Goal: Complete application form

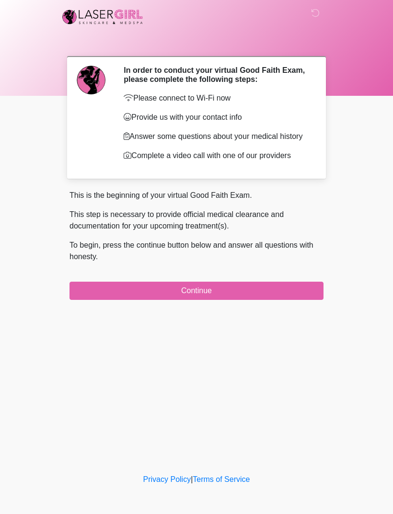
click at [277, 300] on button "Continue" at bounding box center [197, 291] width 254 height 18
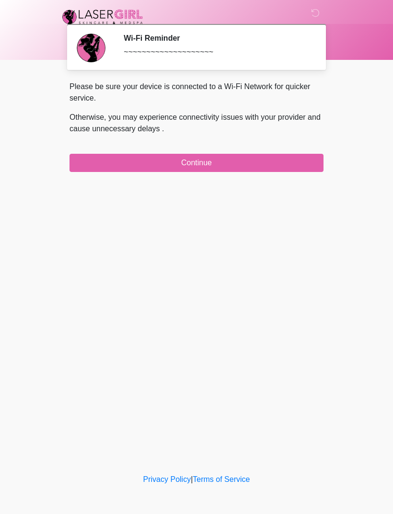
click at [302, 154] on button "Continue" at bounding box center [197, 163] width 254 height 18
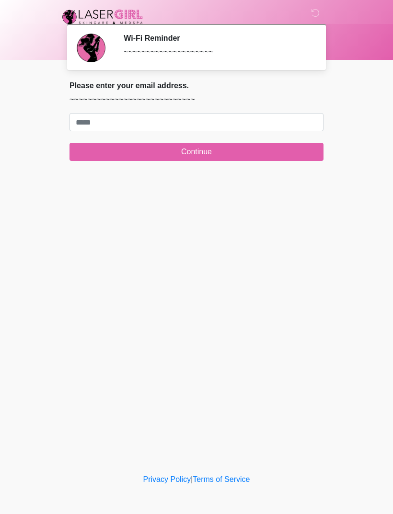
click at [262, 163] on div "This is the beginning of your virtual Good Faith Exam. This step is necessary t…" at bounding box center [196, 125] width 268 height 88
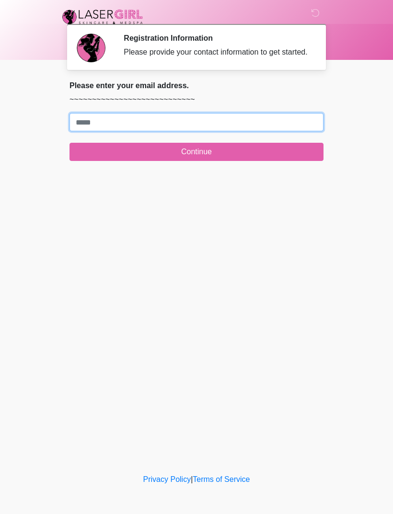
click at [237, 131] on input "Where should we email your treatment plan?" at bounding box center [197, 122] width 254 height 18
click at [268, 131] on input "Where should we email your treatment plan?" at bounding box center [197, 122] width 254 height 18
click at [238, 128] on input "Where should we email your treatment plan?" at bounding box center [197, 122] width 254 height 18
type input "**********"
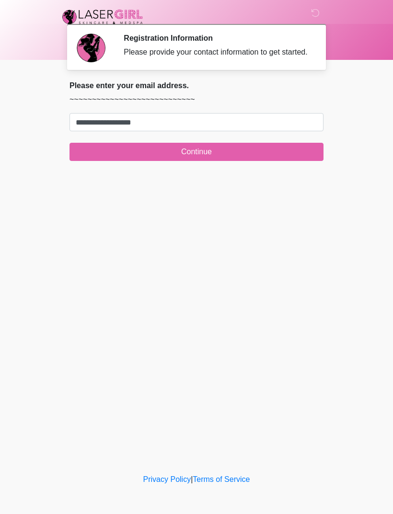
click at [214, 157] on button "Continue" at bounding box center [197, 152] width 254 height 18
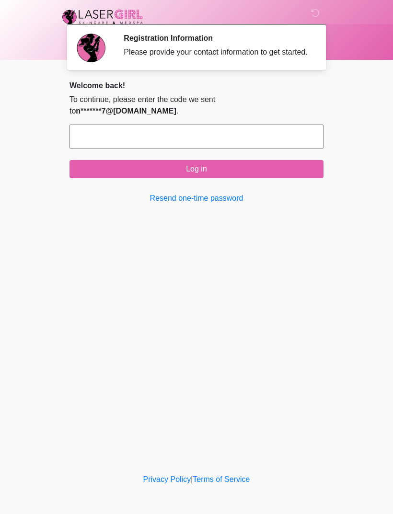
click at [209, 132] on input "text" at bounding box center [197, 137] width 254 height 24
type input "******"
click at [226, 164] on button "Log in" at bounding box center [197, 169] width 254 height 18
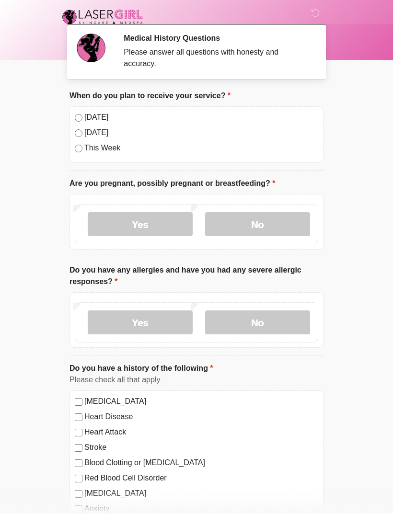
click at [71, 115] on div "Today Tomorrow This Week" at bounding box center [197, 134] width 254 height 57
click at [267, 221] on label "No" at bounding box center [257, 224] width 105 height 24
click at [265, 322] on label "No" at bounding box center [257, 323] width 105 height 24
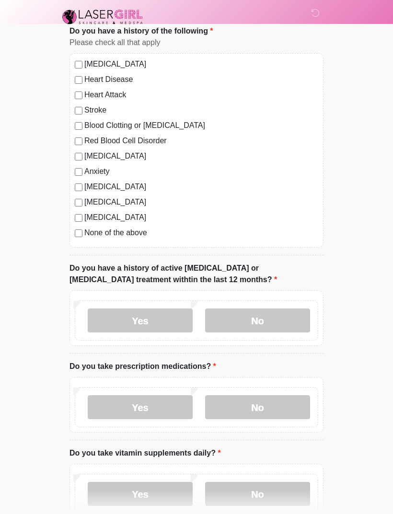
scroll to position [343, 0]
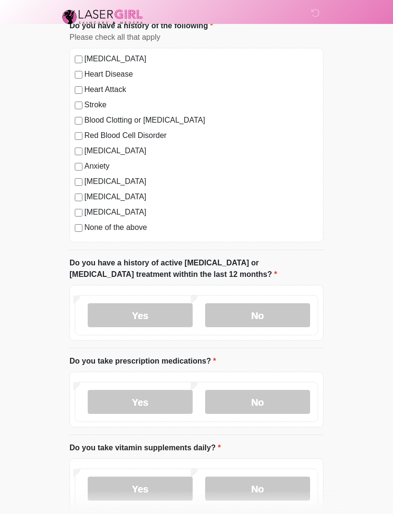
click at [267, 316] on label "No" at bounding box center [257, 315] width 105 height 24
click at [260, 402] on label "No" at bounding box center [257, 402] width 105 height 24
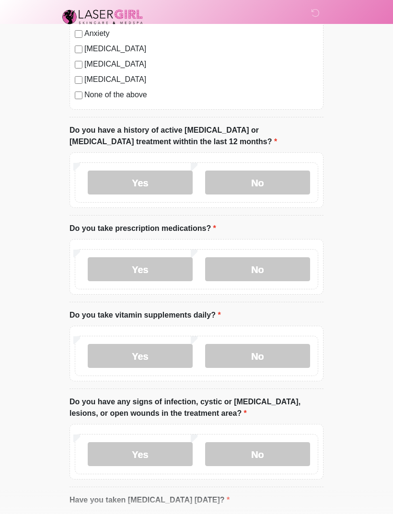
scroll to position [479, 0]
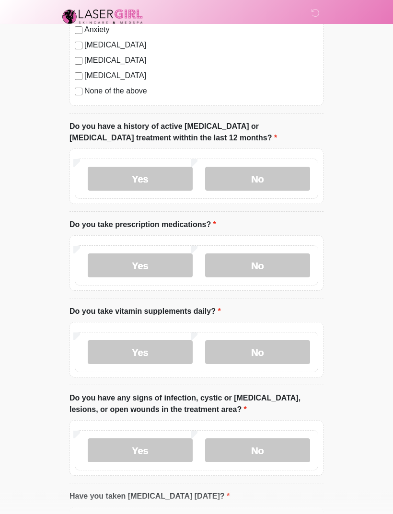
click at [150, 348] on label "Yes" at bounding box center [140, 353] width 105 height 24
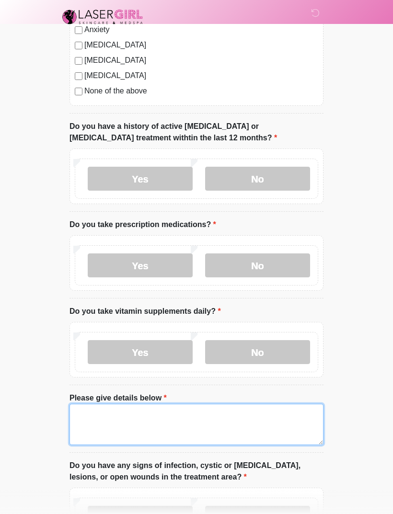
click at [133, 411] on textarea "Please give details below" at bounding box center [197, 424] width 254 height 41
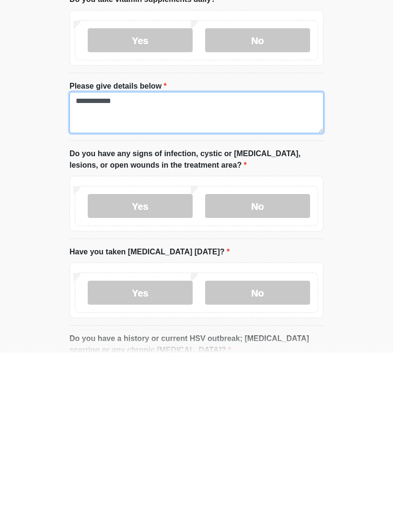
scroll to position [630, 0]
type textarea "**********"
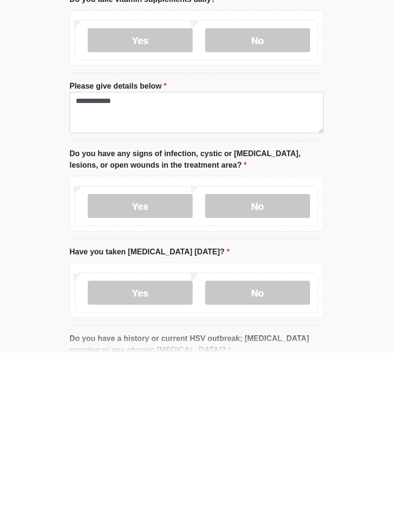
click at [254, 356] on label "No" at bounding box center [257, 368] width 105 height 24
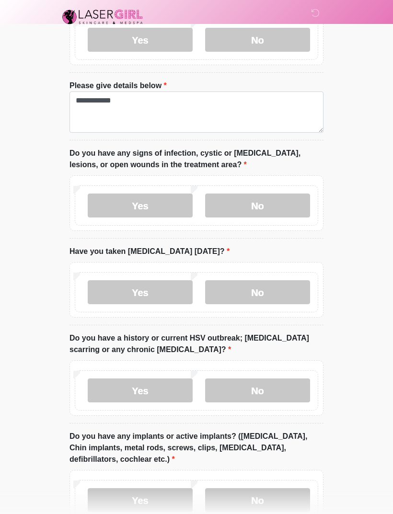
click at [247, 289] on label "No" at bounding box center [257, 292] width 105 height 24
click at [250, 395] on label "No" at bounding box center [257, 391] width 105 height 24
click at [255, 499] on label "No" at bounding box center [257, 501] width 105 height 24
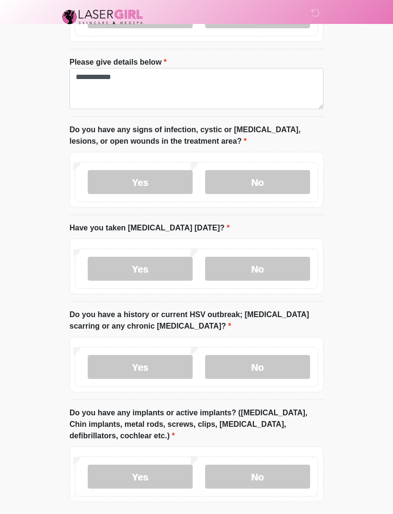
scroll to position [855, 0]
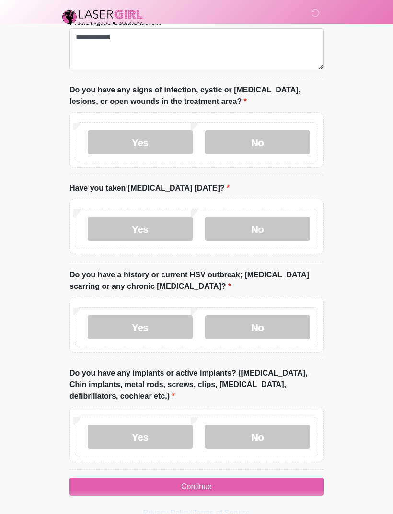
click at [224, 486] on button "Continue" at bounding box center [197, 487] width 254 height 18
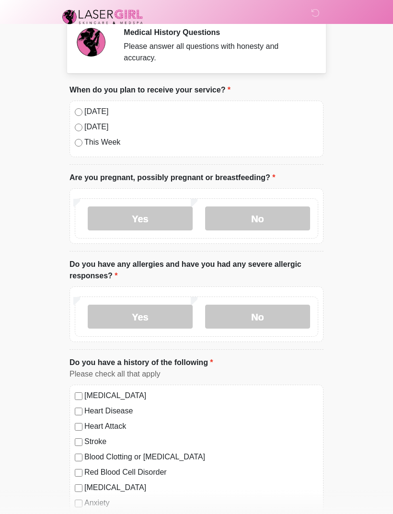
scroll to position [0, 0]
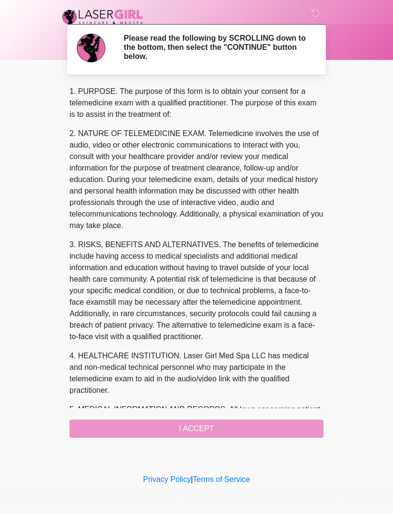
click at [212, 431] on div "1. PURPOSE. The purpose of this form is to obtain your consent for a telemedici…" at bounding box center [197, 262] width 254 height 352
click at [194, 425] on div "1. PURPOSE. The purpose of this form is to obtain your consent for a telemedici…" at bounding box center [197, 262] width 254 height 352
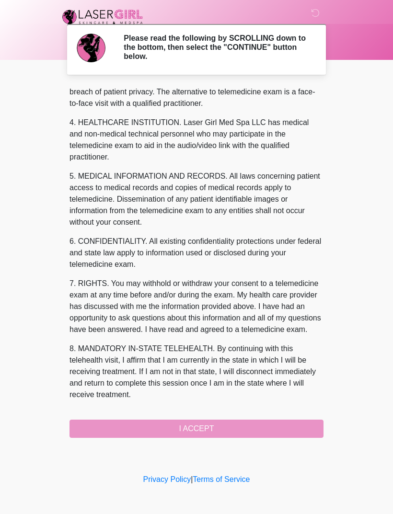
scroll to position [256, 0]
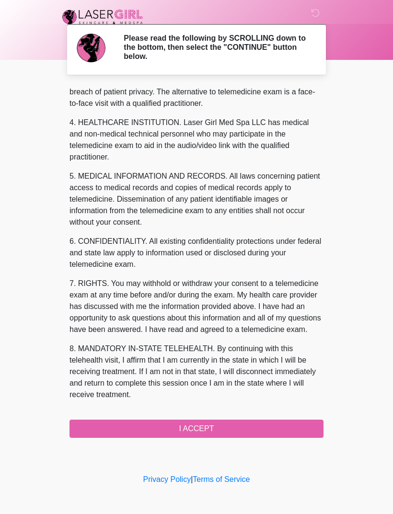
click at [217, 429] on button "I ACCEPT" at bounding box center [197, 429] width 254 height 18
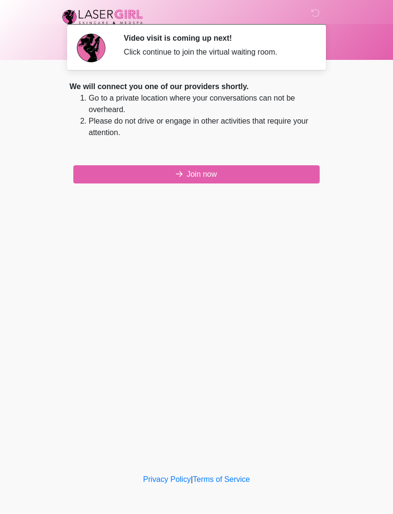
click at [154, 180] on button "Join now" at bounding box center [196, 174] width 246 height 18
